Goal: Task Accomplishment & Management: Complete application form

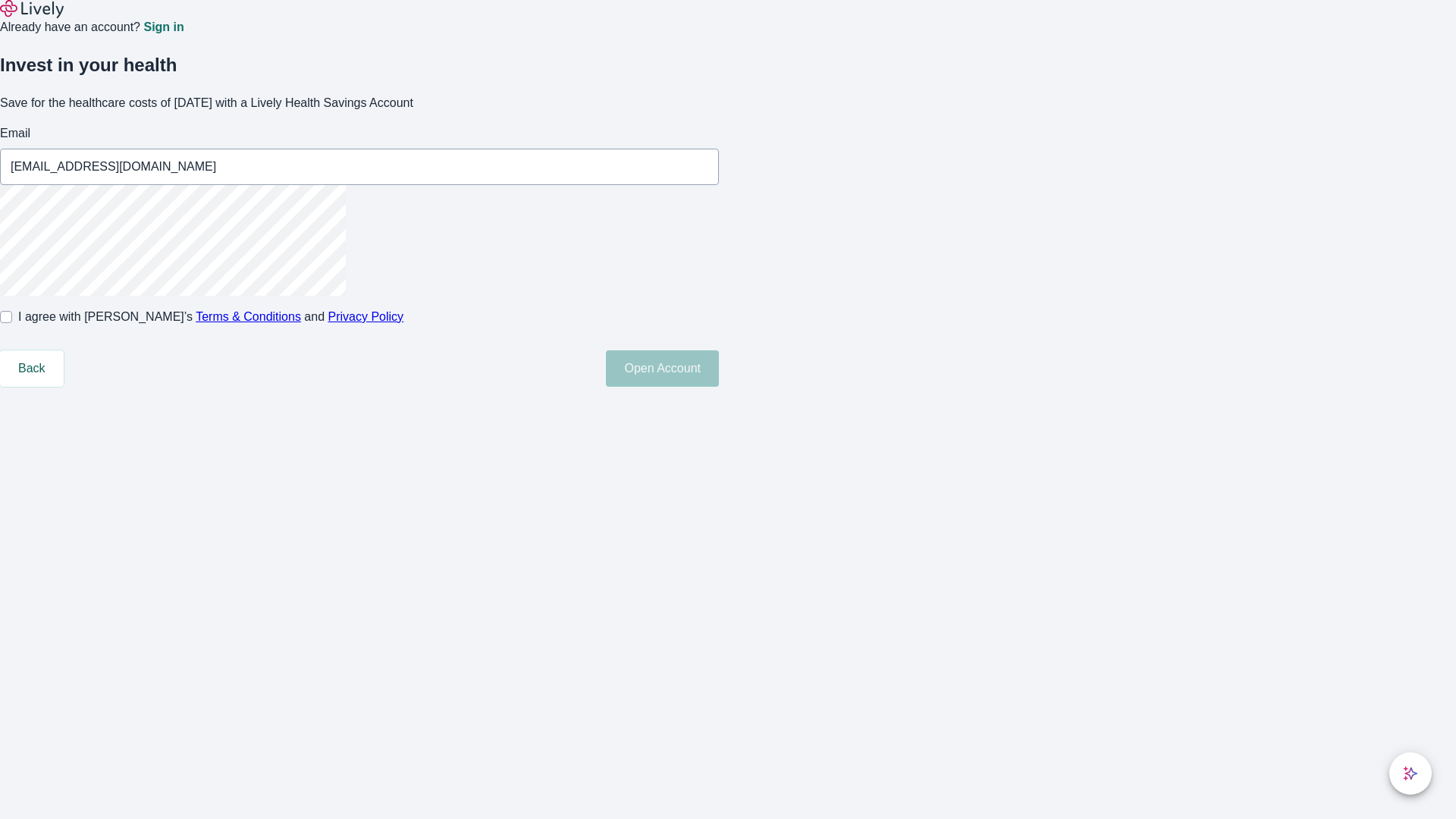
click at [12, 323] on input "I agree with Lively’s Terms & Conditions and Privacy Policy" at bounding box center [5, 316] width 12 height 12
checkbox input "true"
click at [719, 387] on button "Open Account" at bounding box center [663, 368] width 113 height 37
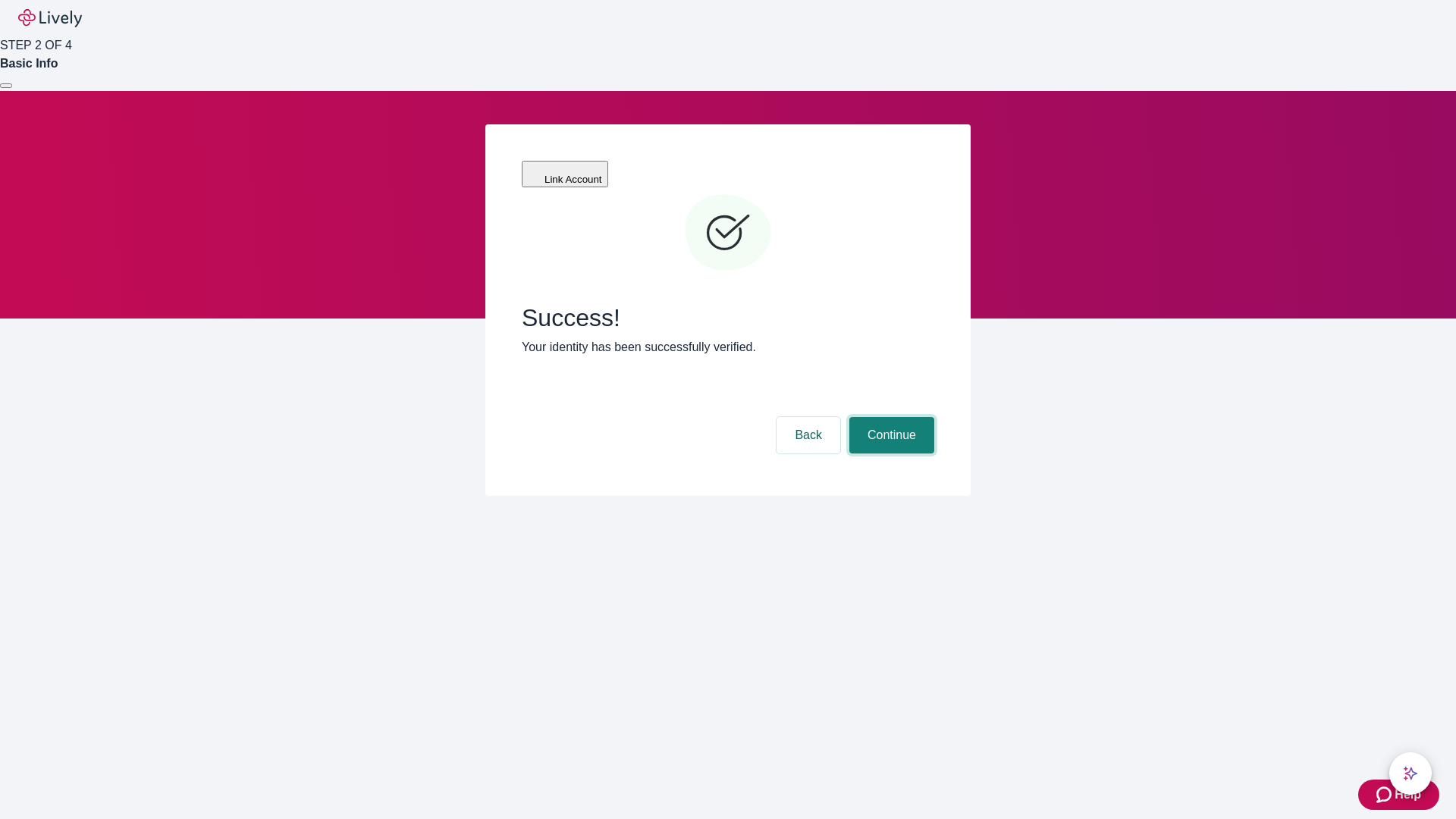
click at [889, 417] on button "Continue" at bounding box center [891, 435] width 85 height 37
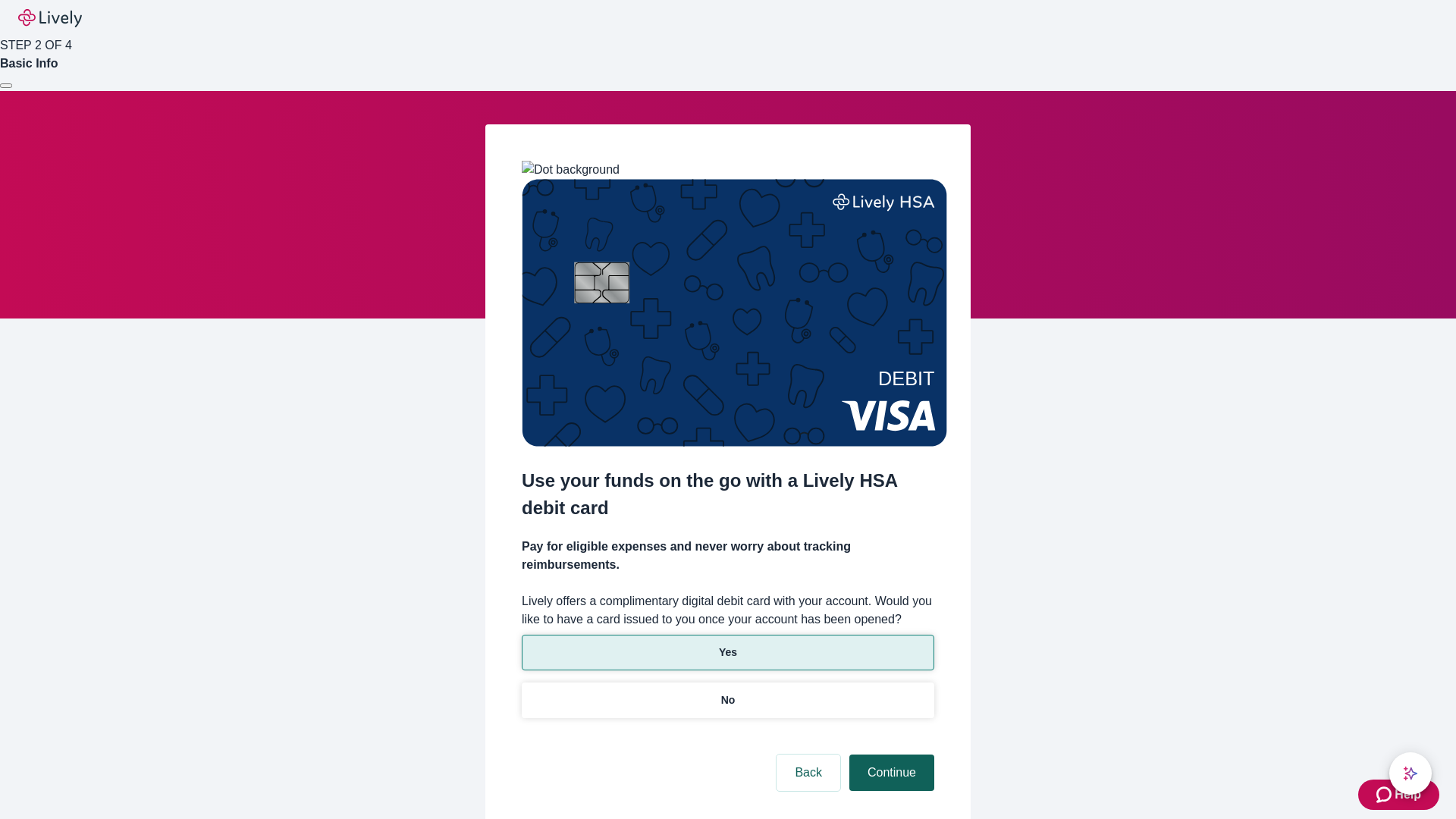
click at [728, 644] on p "Yes" at bounding box center [728, 652] width 18 height 16
click at [889, 755] on button "Continue" at bounding box center [891, 773] width 85 height 37
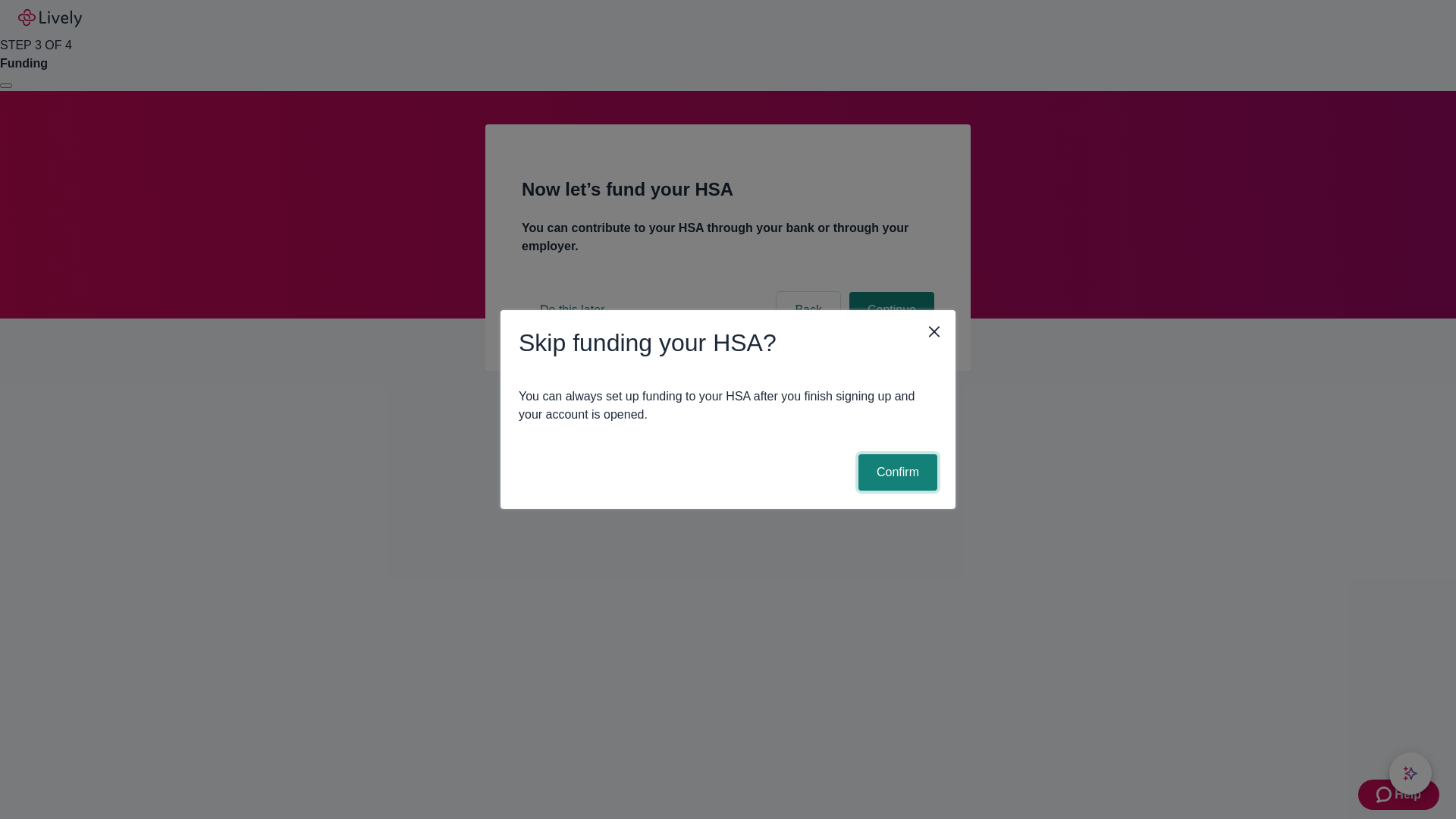
click at [896, 473] on button "Confirm" at bounding box center [898, 473] width 79 height 37
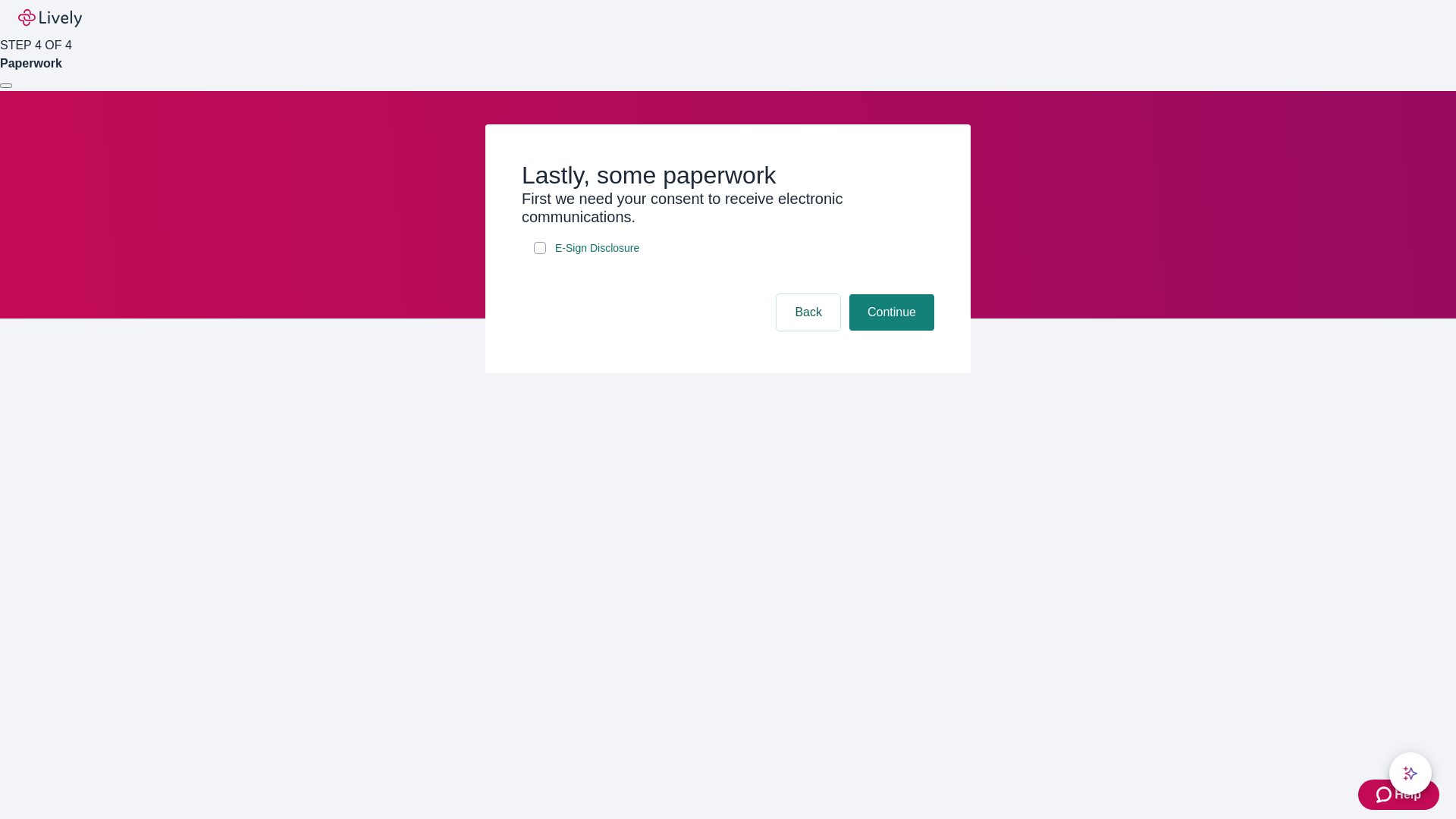
click at [540, 254] on input "E-Sign Disclosure" at bounding box center [539, 248] width 12 height 12
checkbox input "true"
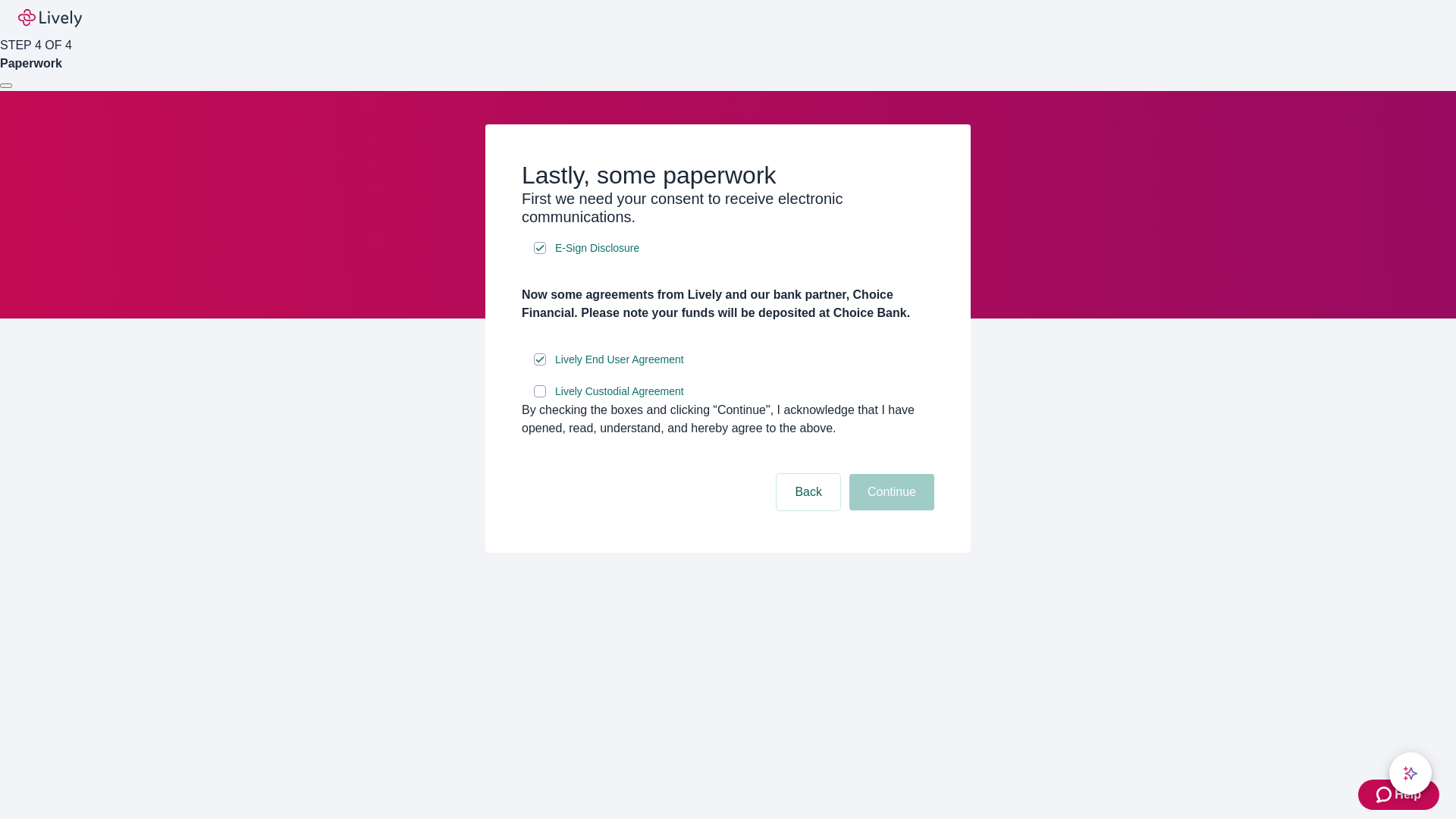
click at [540, 398] on input "Lively Custodial Agreement" at bounding box center [539, 391] width 12 height 12
checkbox input "true"
click at [889, 510] on button "Continue" at bounding box center [891, 493] width 85 height 37
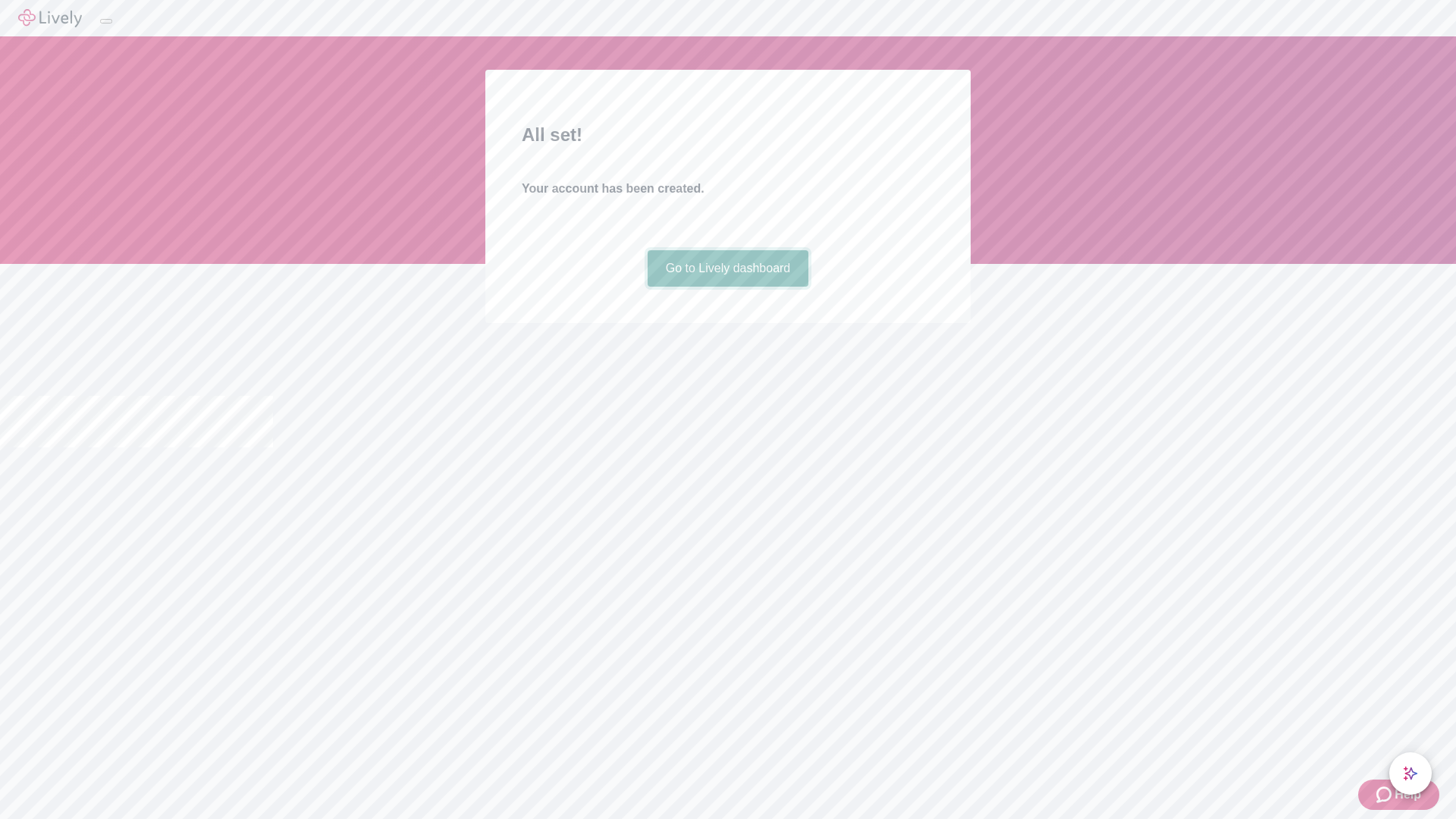
click at [728, 287] on link "Go to Lively dashboard" at bounding box center [728, 269] width 162 height 37
